Goal: Transaction & Acquisition: Obtain resource

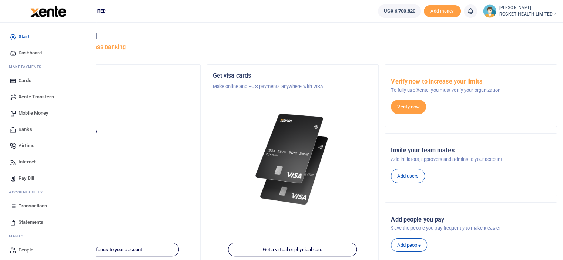
click at [37, 206] on span "Transactions" at bounding box center [32, 205] width 28 height 7
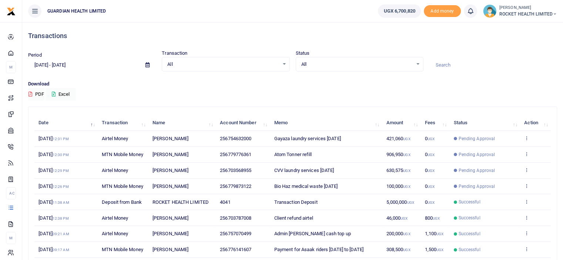
scroll to position [115, 0]
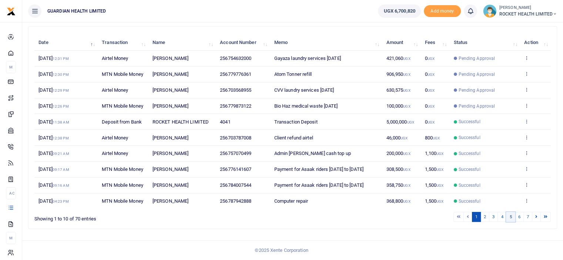
click at [511, 219] on link "5" at bounding box center [510, 217] width 9 height 10
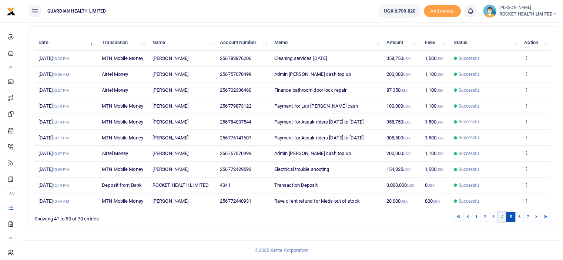
click at [500, 222] on link "4" at bounding box center [501, 217] width 9 height 10
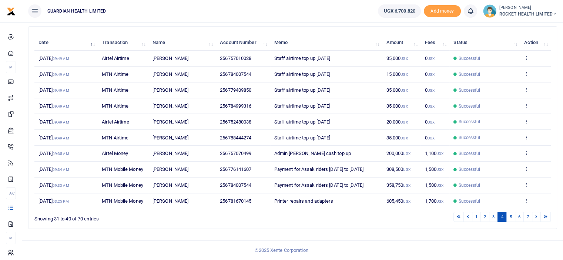
scroll to position [64, 0]
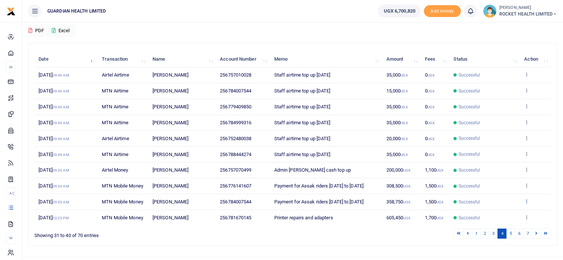
click at [526, 204] on icon at bounding box center [526, 201] width 5 height 5
click at [504, 226] on link "View details" at bounding box center [499, 224] width 58 height 10
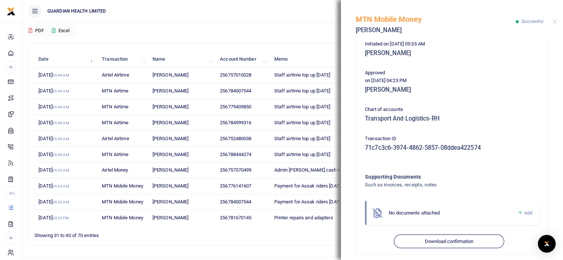
scroll to position [191, 0]
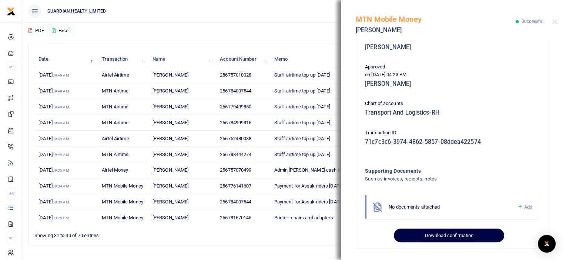
click at [461, 239] on button "Download confirmation" at bounding box center [449, 236] width 110 height 14
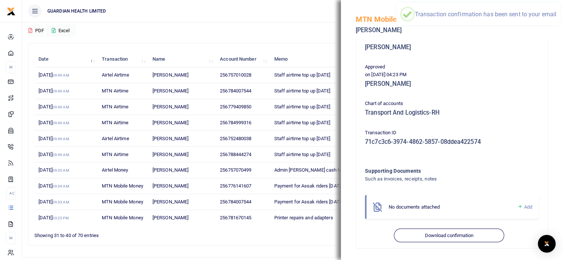
click at [253, 35] on div "Download PDF Excel" at bounding box center [292, 27] width 529 height 20
click at [238, 30] on div "Download PDF Excel" at bounding box center [292, 27] width 529 height 20
click at [553, 23] on button "Close" at bounding box center [554, 21] width 5 height 5
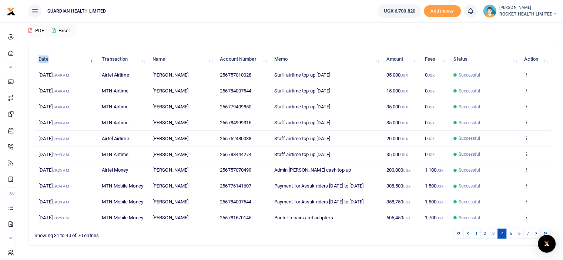
click at [526, 188] on icon at bounding box center [526, 185] width 5 height 5
click at [499, 201] on link "View details" at bounding box center [499, 201] width 58 height 10
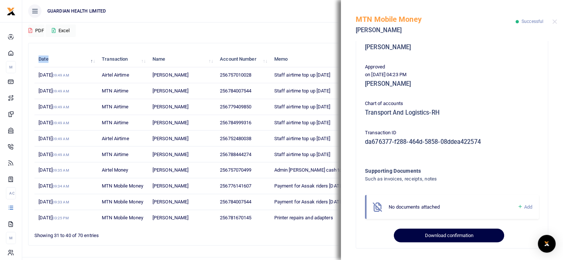
click at [452, 232] on button "Download confirmation" at bounding box center [449, 236] width 110 height 14
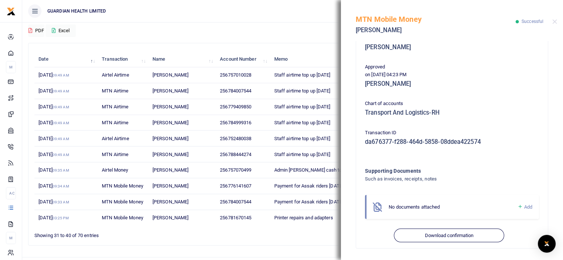
click at [550, 21] on div "MTN Mobile Money Benjamin Arinda Successful" at bounding box center [452, 20] width 222 height 41
click at [553, 21] on button "Close" at bounding box center [554, 21] width 5 height 5
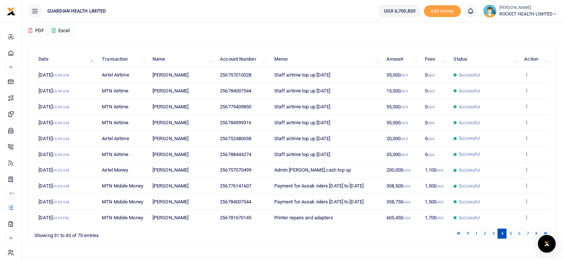
click at [529, 169] on td "View details Send again" at bounding box center [535, 170] width 31 height 16
click at [525, 168] on icon at bounding box center [526, 169] width 5 height 5
click at [504, 183] on link "View details" at bounding box center [499, 181] width 58 height 10
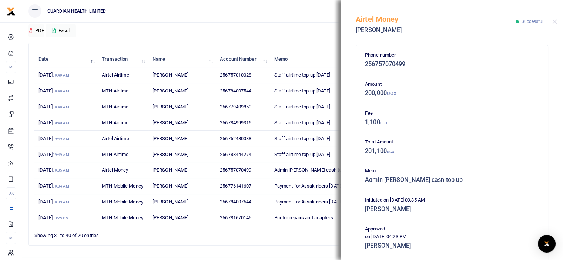
scroll to position [162, 0]
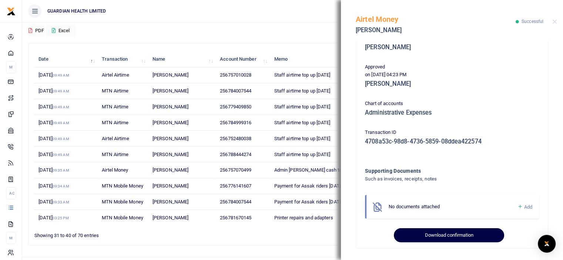
click at [450, 239] on button "Download confirmation" at bounding box center [449, 235] width 110 height 14
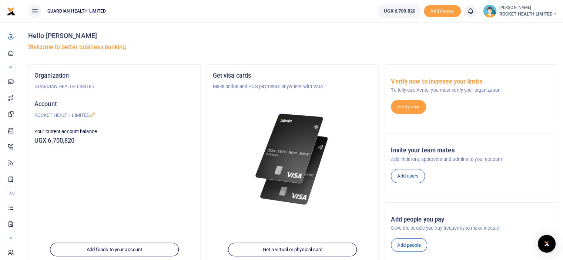
scroll to position [101, 0]
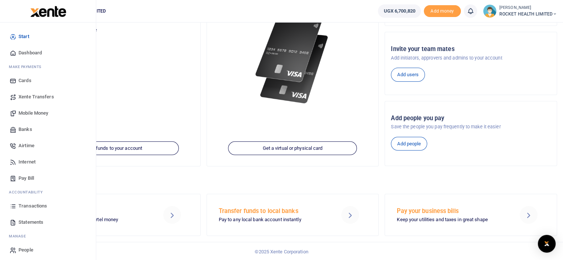
click at [37, 208] on span "Transactions" at bounding box center [32, 205] width 28 height 7
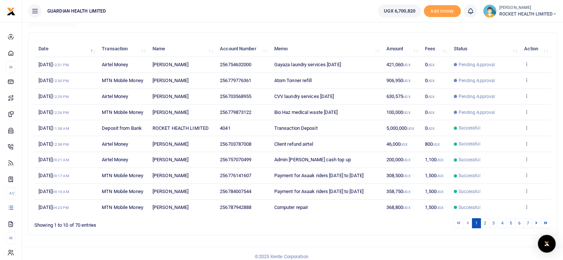
scroll to position [115, 0]
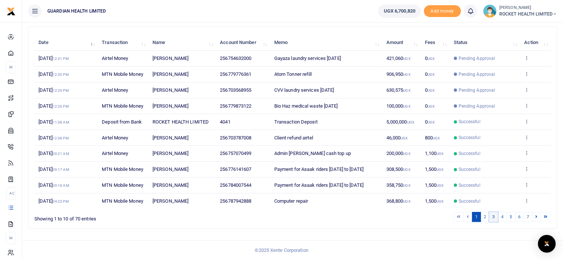
click at [492, 218] on link "3" at bounding box center [493, 217] width 9 height 10
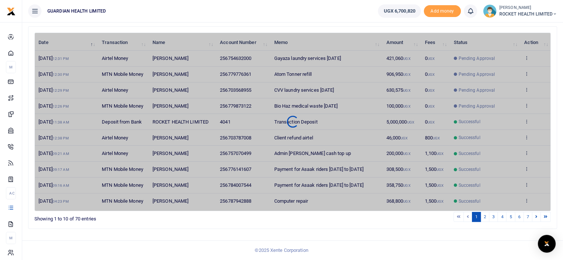
scroll to position [79, 0]
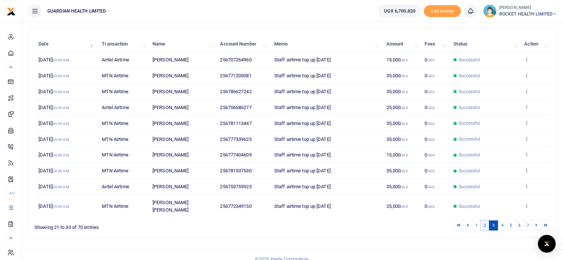
click at [484, 220] on link "2" at bounding box center [484, 225] width 9 height 10
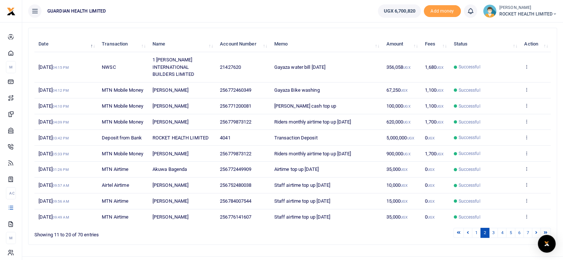
scroll to position [84, 0]
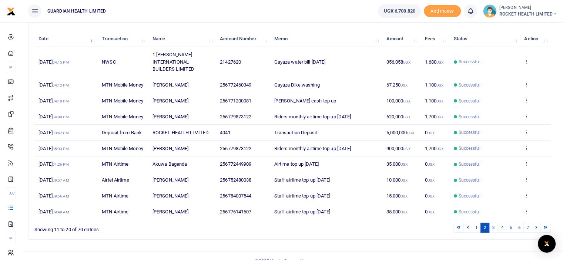
click at [525, 151] on icon at bounding box center [526, 147] width 5 height 5
click at [499, 184] on link "View details" at bounding box center [499, 185] width 58 height 10
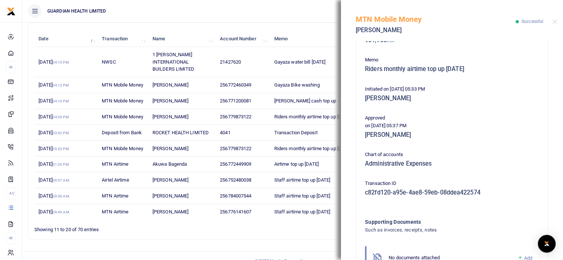
scroll to position [162, 0]
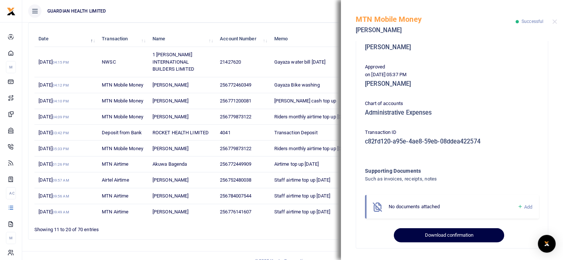
click at [446, 233] on button "Download confirmation" at bounding box center [449, 235] width 110 height 14
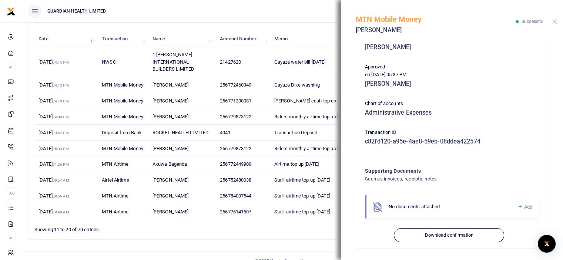
click at [552, 21] on button "Close" at bounding box center [554, 21] width 5 height 5
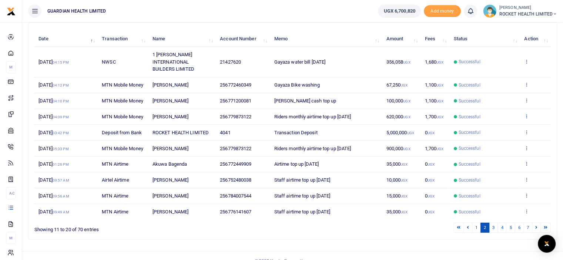
click at [526, 119] on icon at bounding box center [526, 116] width 5 height 5
click at [500, 145] on link "View details" at bounding box center [499, 146] width 58 height 10
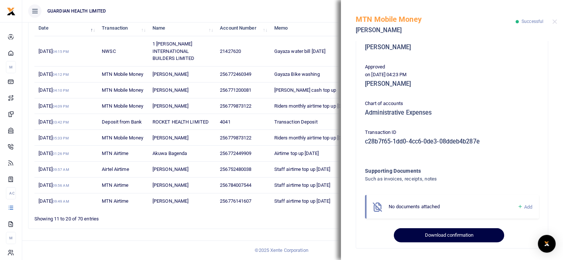
click at [447, 236] on button "Download confirmation" at bounding box center [449, 235] width 110 height 14
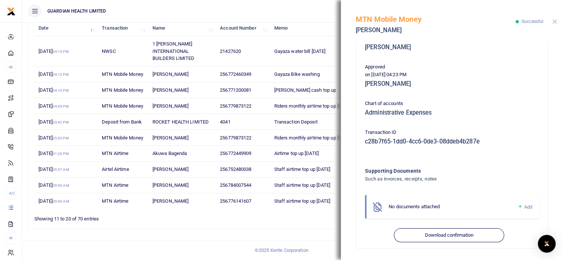
click at [553, 20] on button "Close" at bounding box center [554, 21] width 5 height 5
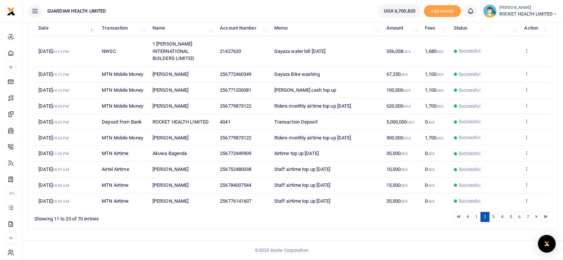
click at [527, 87] on icon at bounding box center [526, 89] width 5 height 5
click at [504, 107] on link "View details" at bounding box center [499, 112] width 58 height 10
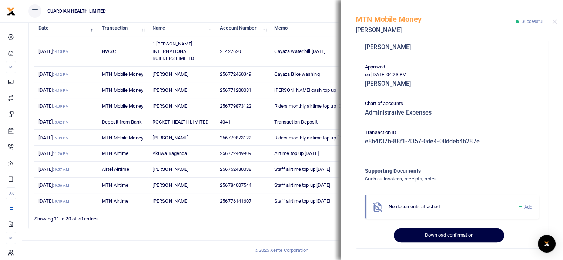
click at [443, 234] on button "Download confirmation" at bounding box center [449, 235] width 110 height 14
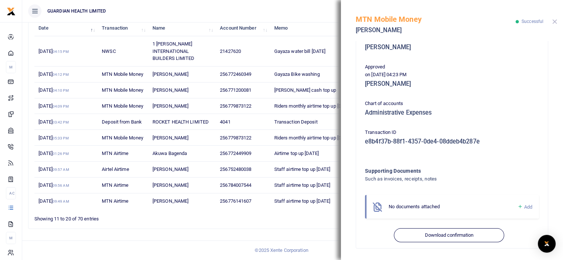
click at [554, 21] on button "Close" at bounding box center [554, 21] width 5 height 5
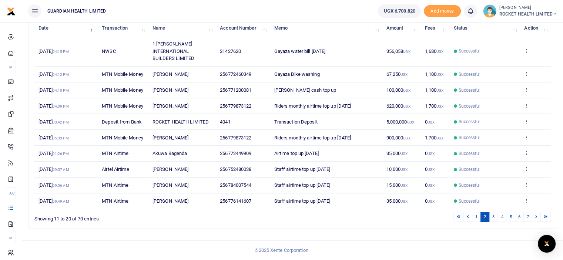
click at [525, 67] on td "View details Send again" at bounding box center [535, 75] width 31 height 16
click at [526, 71] on icon at bounding box center [526, 73] width 5 height 5
click at [504, 84] on link "View details" at bounding box center [499, 89] width 58 height 10
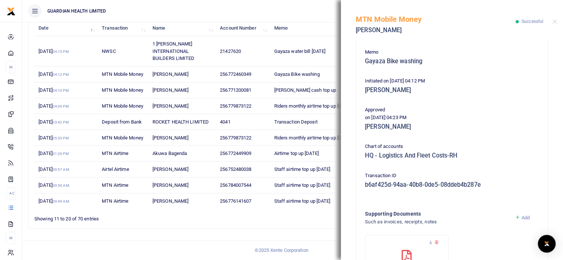
scroll to position [222, 0]
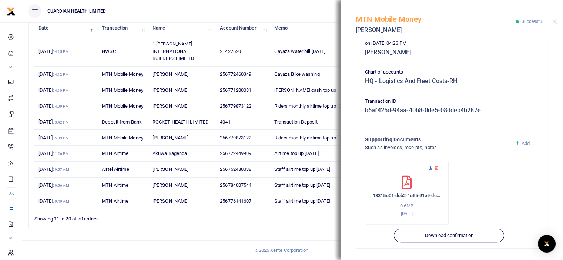
click at [430, 168] on icon at bounding box center [430, 168] width 5 height 5
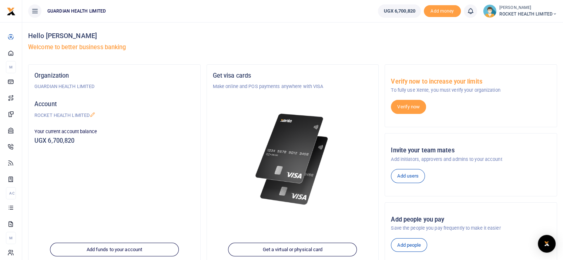
click at [540, 172] on div "Add users" at bounding box center [471, 176] width 166 height 14
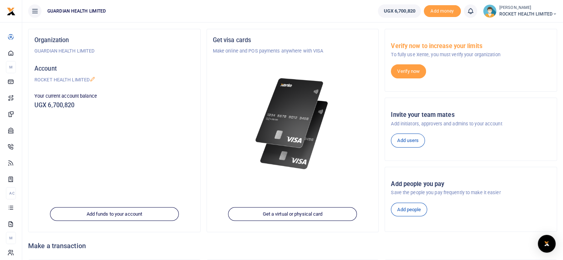
scroll to position [101, 0]
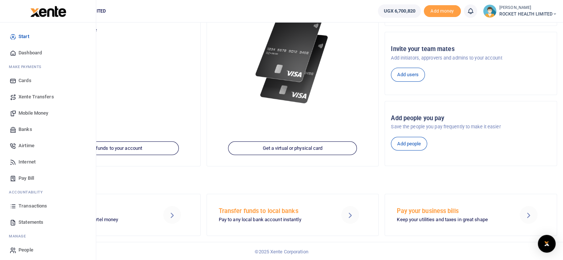
click at [33, 205] on span "Transactions" at bounding box center [32, 205] width 28 height 7
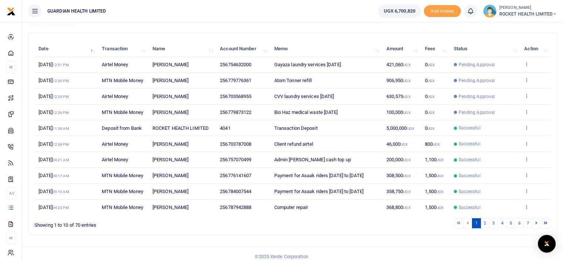
scroll to position [111, 0]
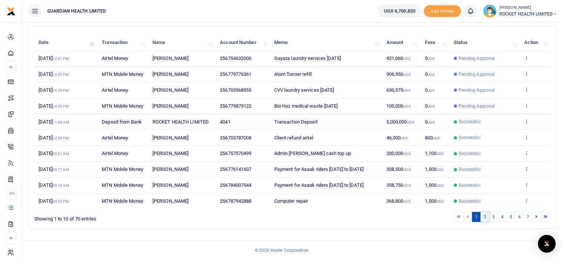
click at [485, 220] on link "2" at bounding box center [484, 217] width 9 height 10
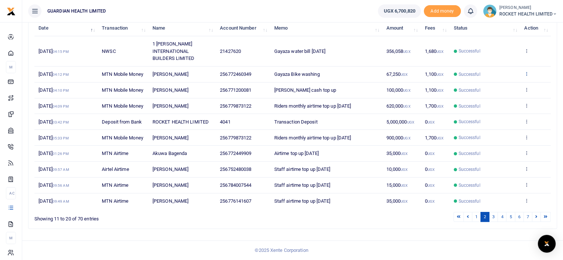
click at [524, 71] on icon at bounding box center [526, 73] width 5 height 5
click at [496, 84] on link "View details" at bounding box center [499, 89] width 58 height 10
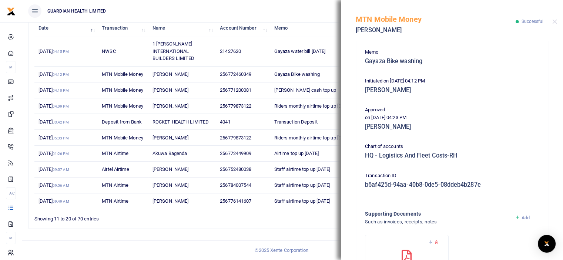
scroll to position [222, 0]
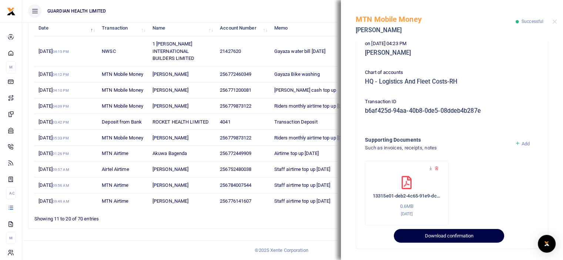
click at [451, 234] on button "Download confirmation" at bounding box center [449, 236] width 110 height 14
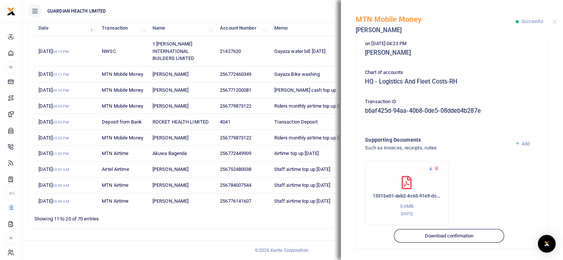
click at [430, 168] on icon at bounding box center [430, 168] width 5 height 5
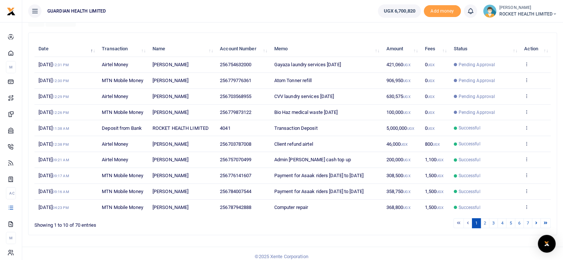
scroll to position [111, 0]
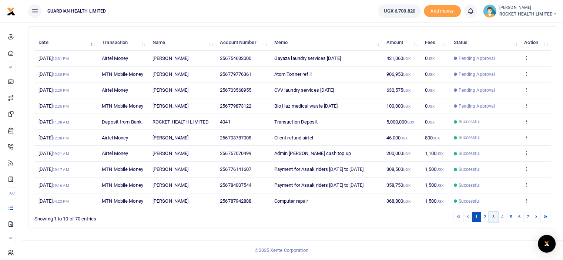
click at [490, 222] on link "3" at bounding box center [493, 217] width 9 height 10
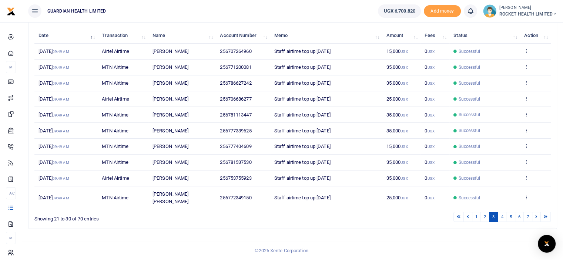
scroll to position [79, 0]
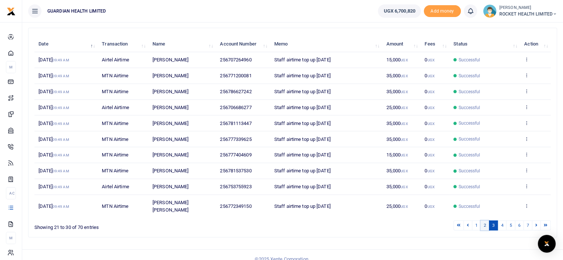
click at [484, 220] on link "2" at bounding box center [484, 225] width 9 height 10
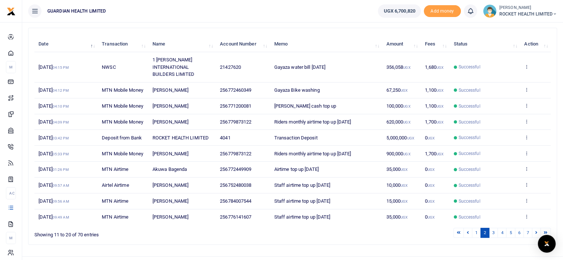
scroll to position [84, 0]
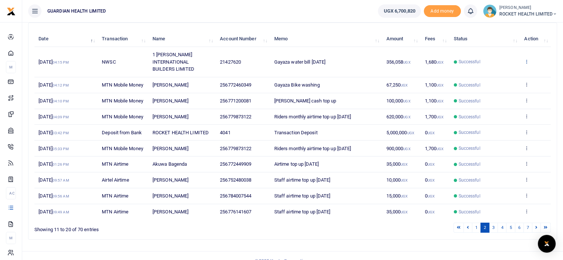
click at [525, 61] on icon at bounding box center [526, 61] width 5 height 5
click at [490, 74] on link "View details" at bounding box center [499, 73] width 58 height 10
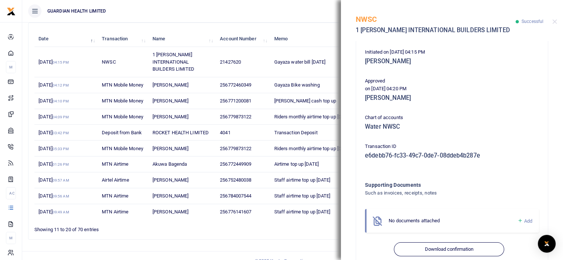
scroll to position [162, 0]
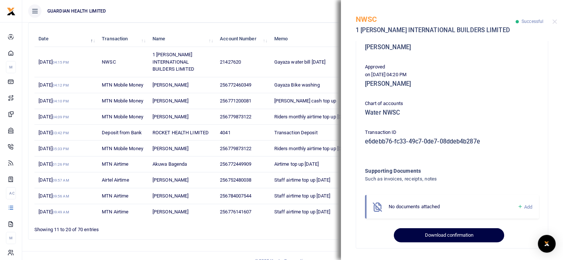
click at [440, 233] on button "Download confirmation" at bounding box center [449, 235] width 110 height 14
click at [447, 236] on button "Download confirmation" at bounding box center [449, 235] width 110 height 14
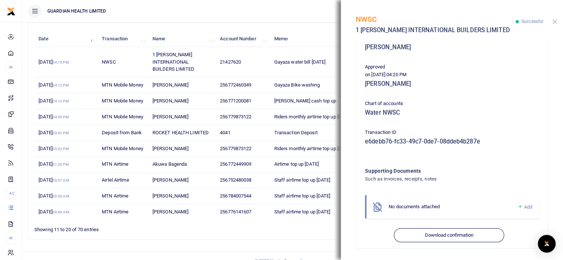
click at [556, 20] on button "Close" at bounding box center [554, 21] width 5 height 5
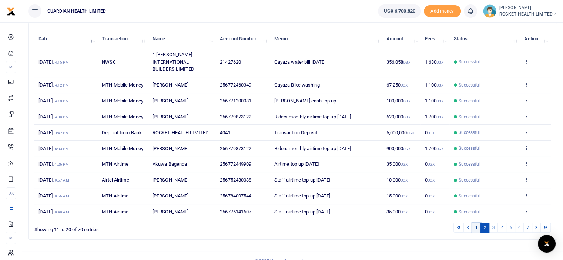
click at [476, 233] on link "1" at bounding box center [476, 228] width 9 height 10
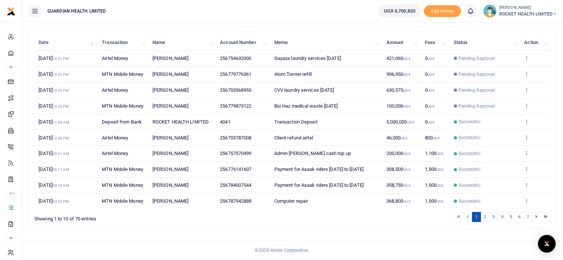
scroll to position [115, 0]
click at [526, 198] on icon at bounding box center [526, 200] width 5 height 5
click at [488, 170] on link "View details" at bounding box center [499, 169] width 58 height 10
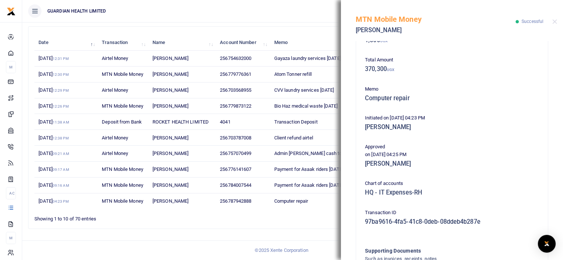
scroll to position [191, 0]
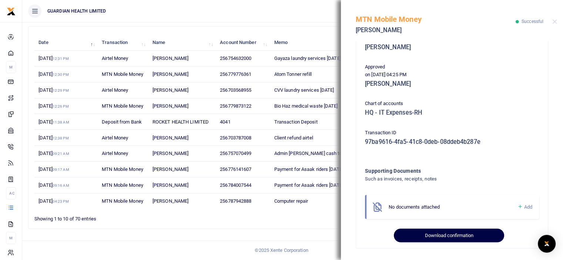
click at [461, 236] on button "Download confirmation" at bounding box center [449, 236] width 110 height 14
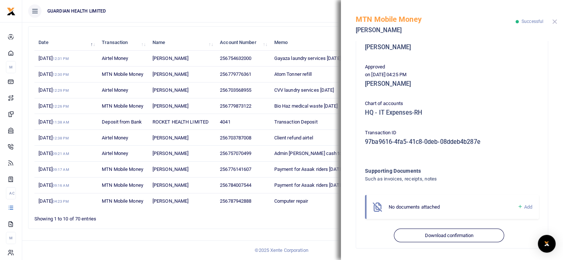
click at [554, 21] on button "Close" at bounding box center [554, 21] width 5 height 5
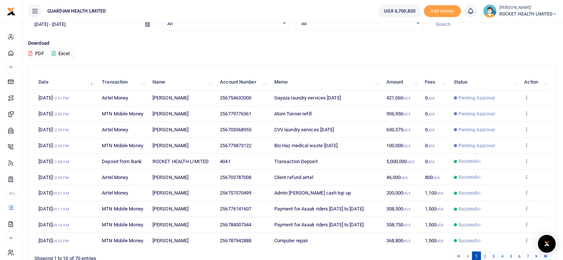
scroll to position [78, 0]
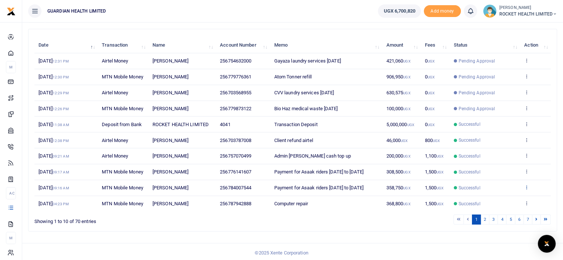
click at [525, 190] on icon at bounding box center [526, 187] width 5 height 5
click at [500, 224] on link "View details" at bounding box center [499, 224] width 58 height 10
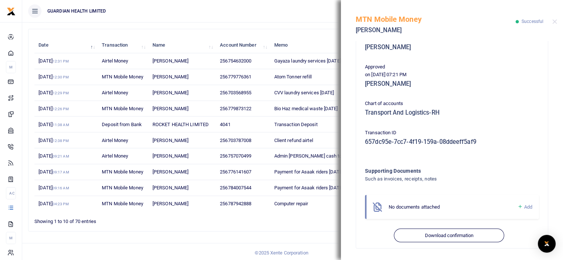
scroll to position [115, 0]
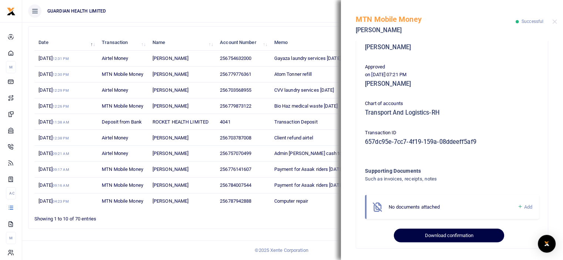
click at [447, 232] on button "Download confirmation" at bounding box center [449, 236] width 110 height 14
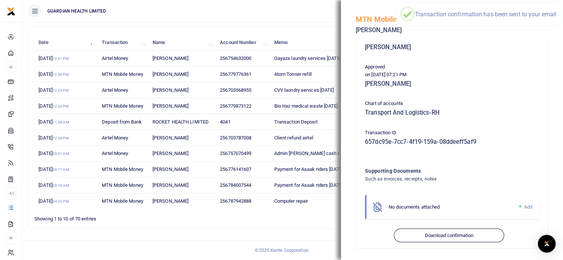
click at [269, 214] on ul "1 2 3 4 5 6 7" at bounding box center [401, 217] width 298 height 10
click at [553, 24] on div "MTN Mobile Money John Magembe Successful" at bounding box center [452, 20] width 222 height 41
click at [555, 20] on button "Close" at bounding box center [554, 21] width 5 height 5
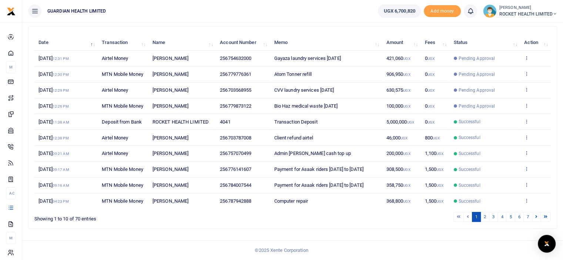
click at [527, 166] on icon at bounding box center [526, 168] width 5 height 5
click at [507, 193] on link "View details" at bounding box center [499, 198] width 58 height 10
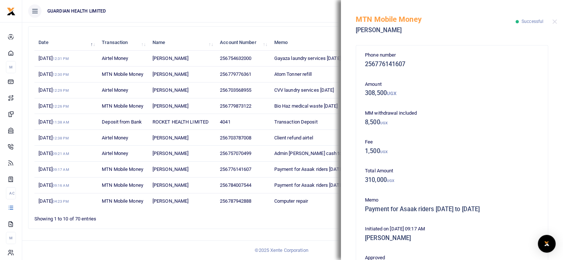
scroll to position [191, 0]
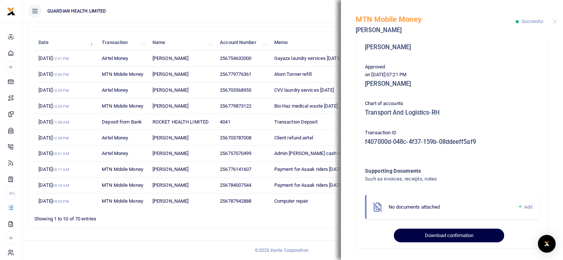
click at [443, 234] on button "Download confirmation" at bounding box center [449, 236] width 110 height 14
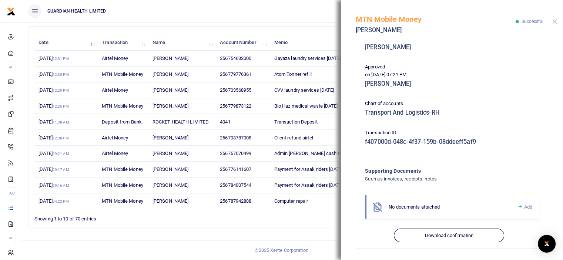
click at [554, 20] on button "Close" at bounding box center [554, 21] width 5 height 5
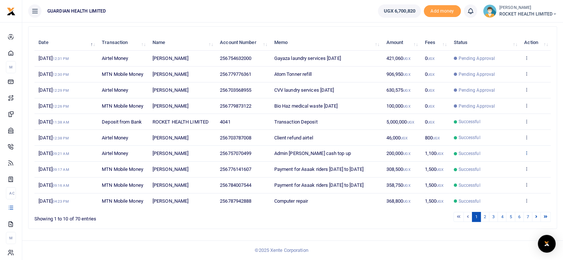
click at [525, 150] on icon at bounding box center [526, 152] width 5 height 5
click at [489, 174] on link "View details" at bounding box center [499, 179] width 58 height 10
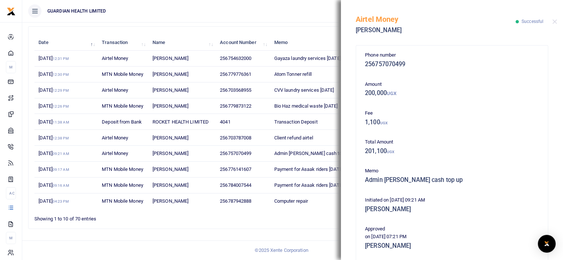
scroll to position [162, 0]
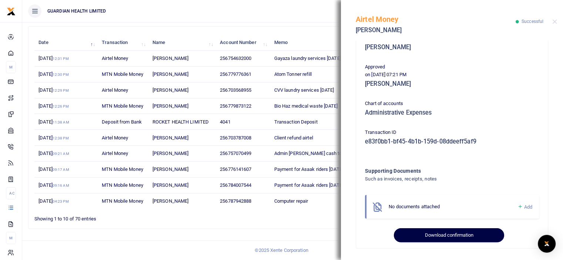
click at [431, 234] on button "Download confirmation" at bounding box center [449, 235] width 110 height 14
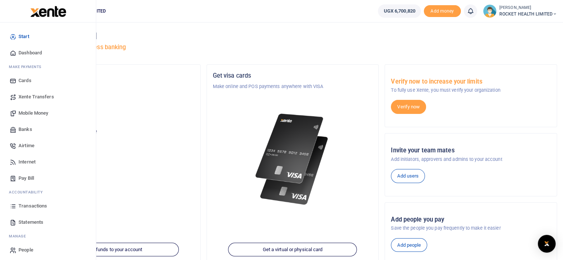
click at [32, 208] on span "Transactions" at bounding box center [32, 205] width 28 height 7
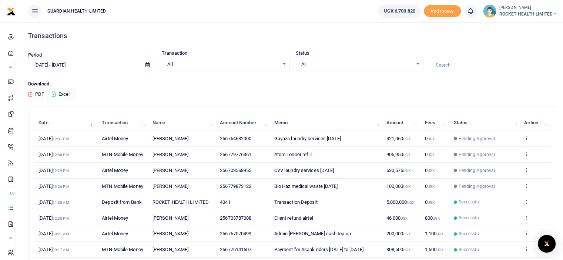
scroll to position [74, 0]
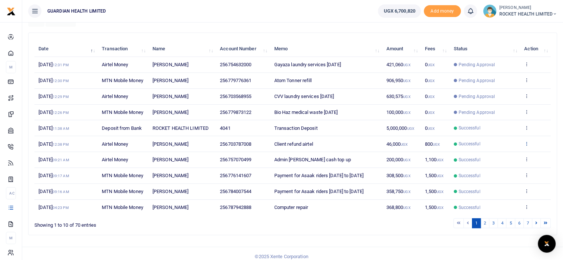
click at [528, 146] on icon at bounding box center [526, 143] width 5 height 5
click at [499, 170] on link "View details" at bounding box center [499, 170] width 58 height 10
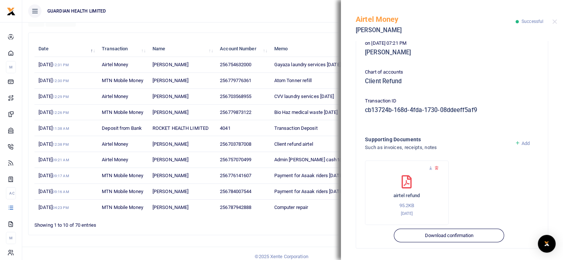
scroll to position [115, 0]
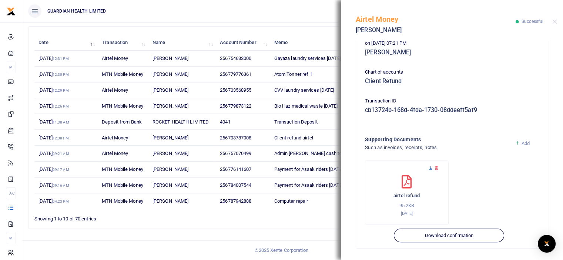
click at [429, 169] on icon at bounding box center [430, 168] width 5 height 5
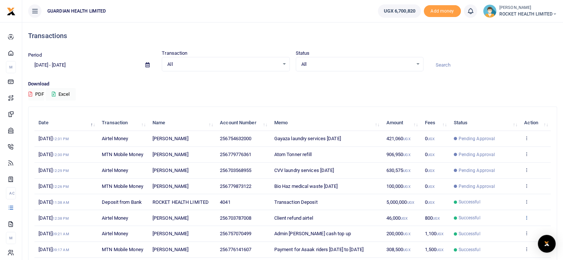
click at [527, 220] on icon at bounding box center [526, 217] width 5 height 5
click at [493, 173] on link "View details" at bounding box center [499, 168] width 58 height 10
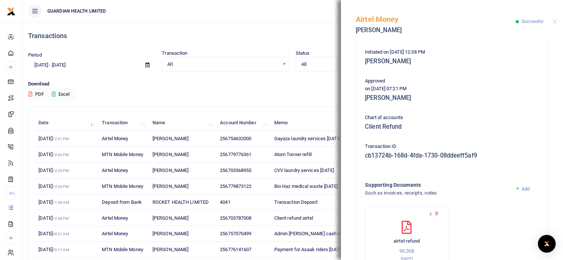
scroll to position [193, 0]
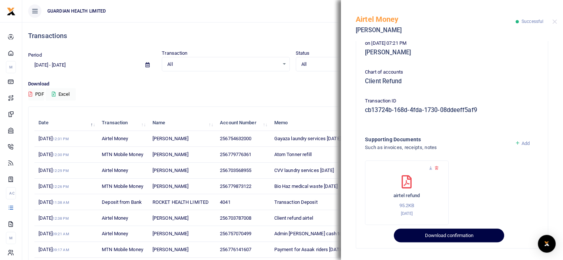
click at [446, 234] on button "Download confirmation" at bounding box center [449, 236] width 110 height 14
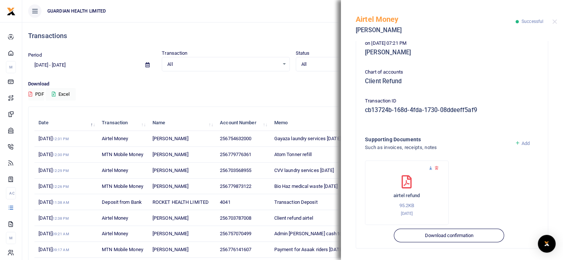
click at [430, 168] on icon at bounding box center [430, 168] width 5 height 5
